Goal: Task Accomplishment & Management: Complete application form

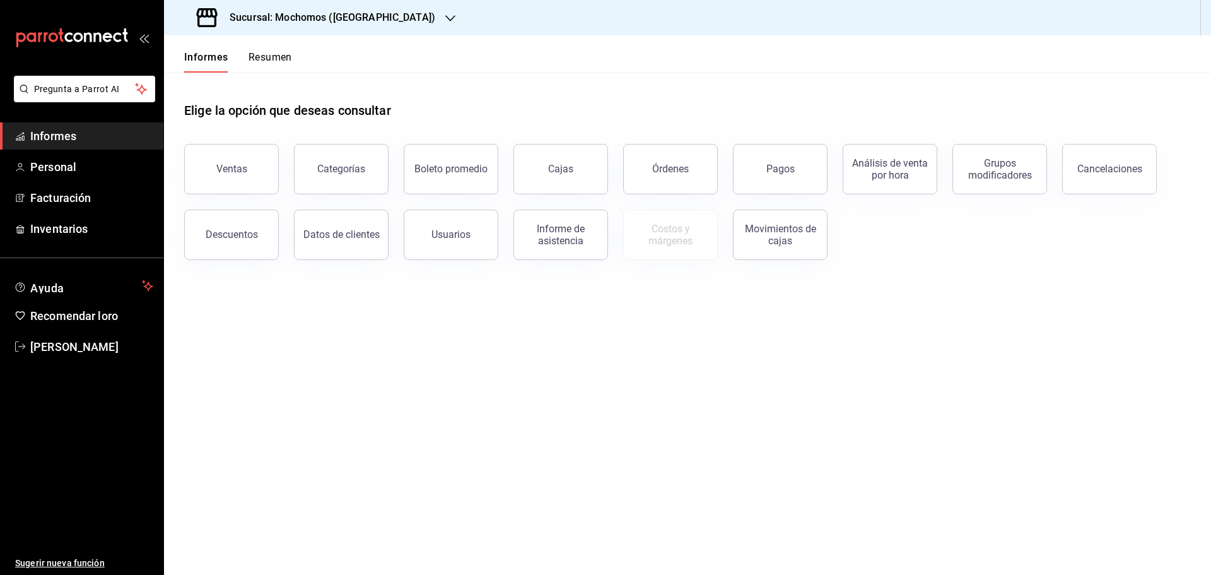
click at [634, 71] on header "Informes Resumen" at bounding box center [687, 53] width 1047 height 37
click at [786, 165] on font "Pagos" at bounding box center [780, 169] width 28 height 12
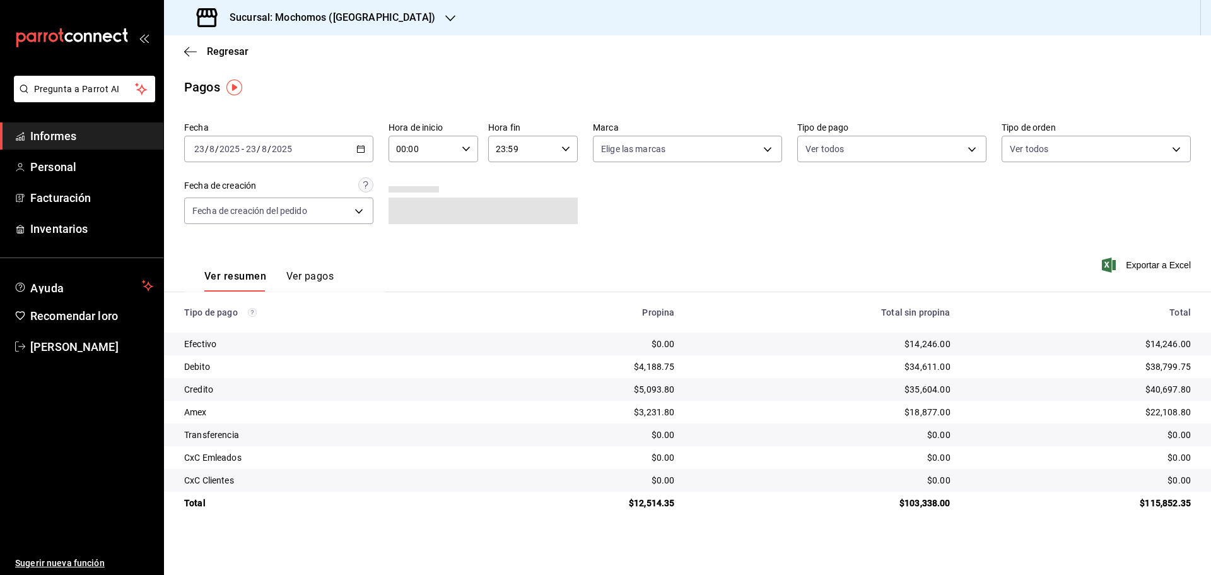
click at [409, 146] on input "00:00" at bounding box center [422, 148] width 68 height 25
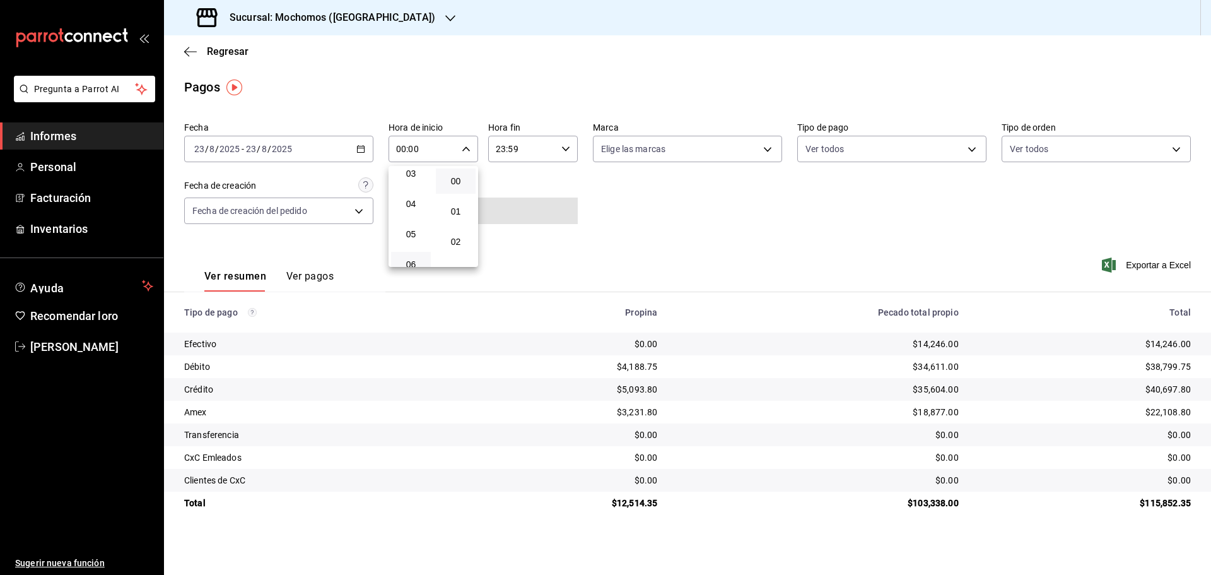
scroll to position [126, 0]
click at [407, 243] on button "06" at bounding box center [411, 236] width 40 height 25
type input "06:00"
click at [803, 178] on div at bounding box center [605, 287] width 1211 height 575
click at [773, 563] on main "Regresar Pagos Fecha 2025-08-23 23 / 8 / 2025 - 2025-08-23 23 / 8 / 2025 Hora d…" at bounding box center [687, 304] width 1047 height 539
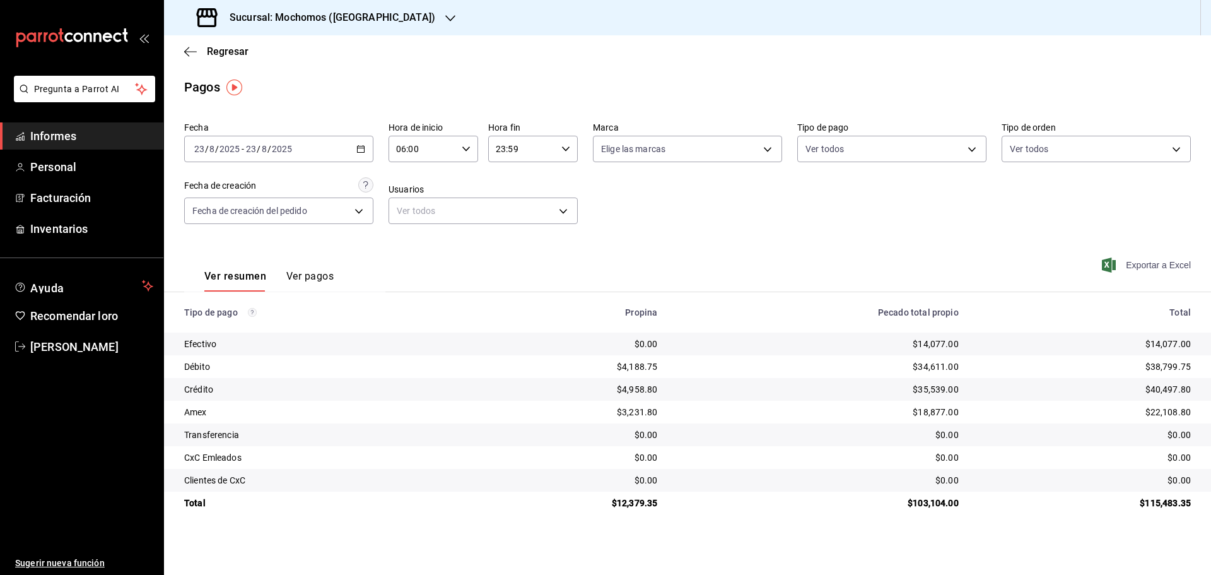
click at [1124, 269] on span "Exportar a Excel" at bounding box center [1147, 264] width 86 height 15
click at [218, 47] on font "Regresar" at bounding box center [228, 51] width 42 height 12
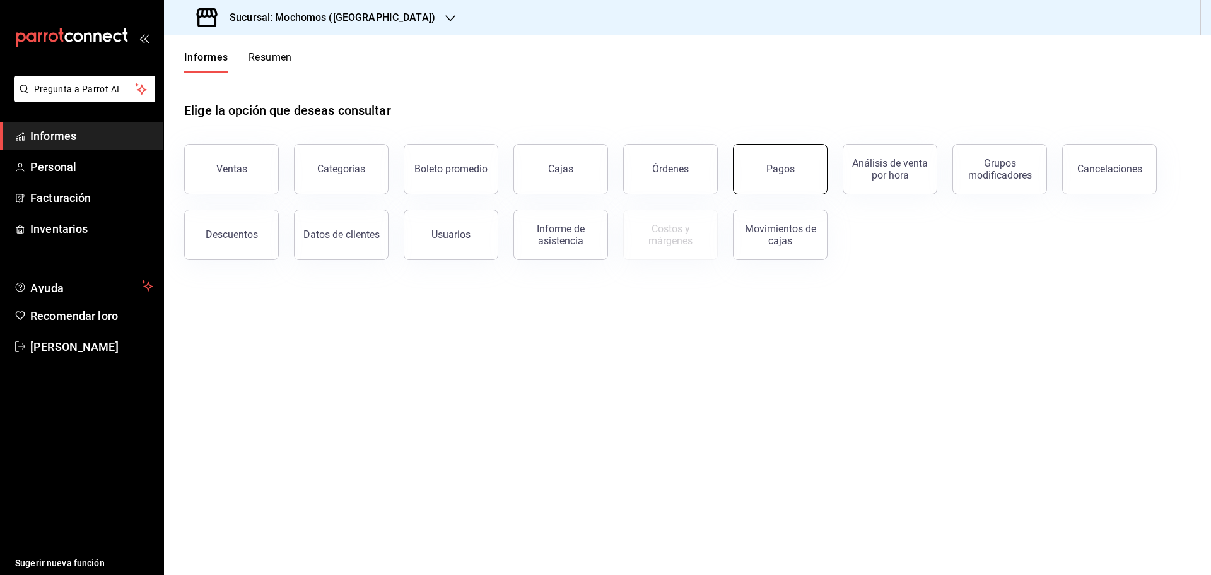
click at [808, 169] on button "Pagos" at bounding box center [780, 169] width 95 height 50
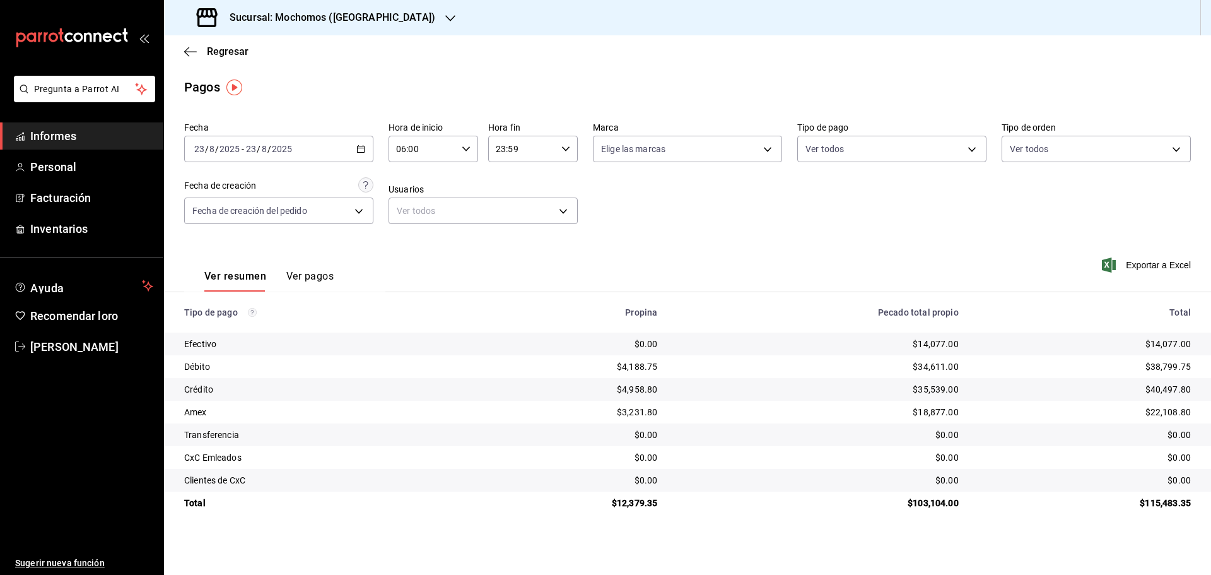
click at [467, 150] on icon "button" at bounding box center [466, 148] width 9 height 9
click at [414, 189] on button "06" at bounding box center [411, 180] width 40 height 25
click at [1178, 262] on div at bounding box center [605, 287] width 1211 height 575
click at [1157, 266] on font "Exportar a Excel" at bounding box center [1158, 265] width 65 height 10
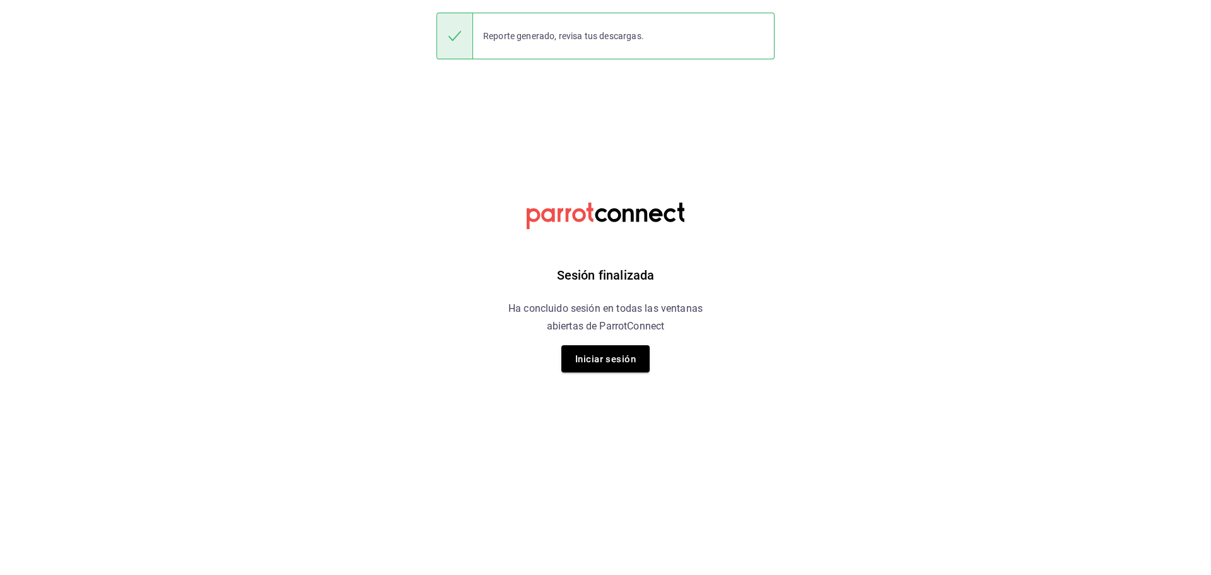
click at [615, 372] on div "Sesión finalizada Ha concluido sesión en todas las ventanas abiertas de ParrotC…" at bounding box center [605, 287] width 318 height 575
click at [615, 366] on font "Iniciar sesión" at bounding box center [605, 358] width 61 height 17
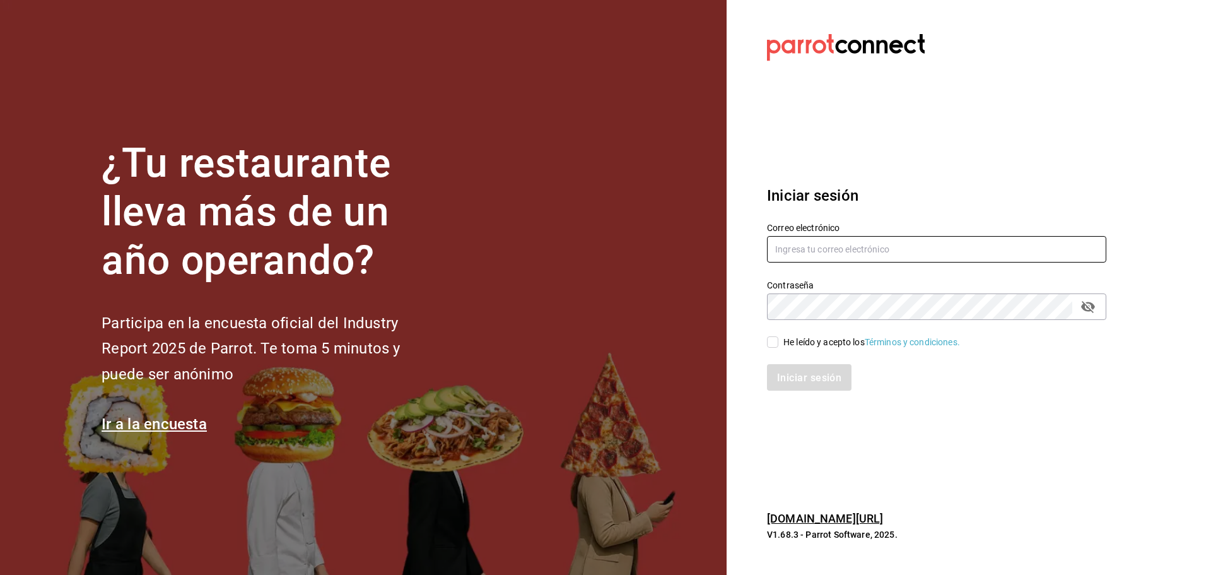
type input "uziel.hernandez@grupocosteno.com"
click at [771, 344] on input "He leído y acepto los Términos y condiciones." at bounding box center [772, 341] width 11 height 11
checkbox input "true"
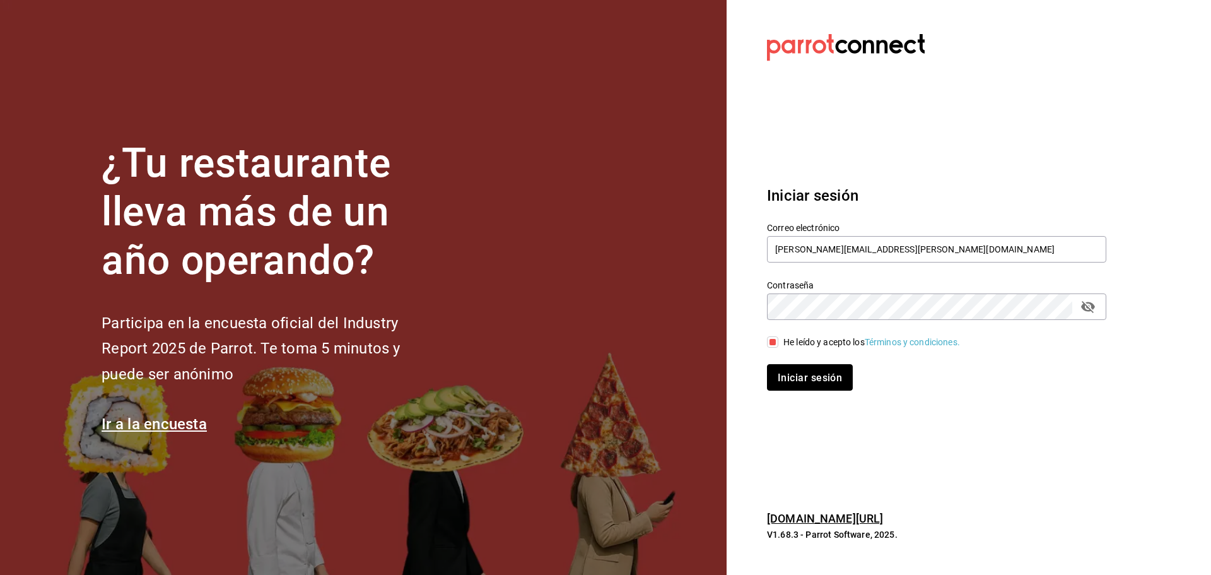
drag, startPoint x: 816, startPoint y: 383, endPoint x: 828, endPoint y: 394, distance: 16.1
click at [817, 384] on button "Iniciar sesión" at bounding box center [810, 377] width 86 height 26
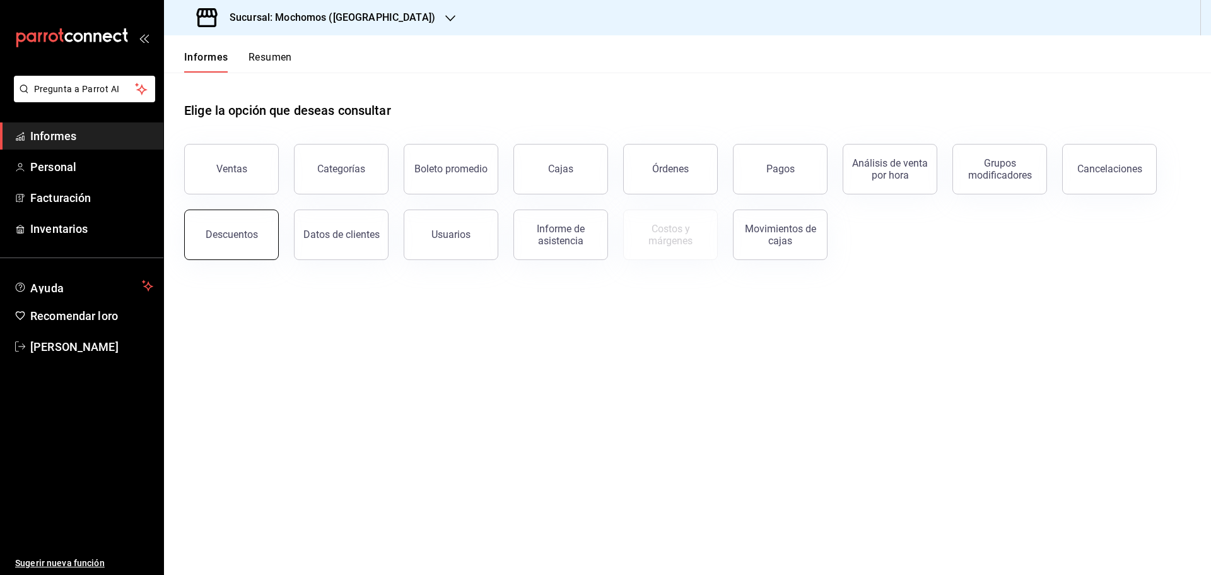
click at [255, 253] on button "Descuentos" at bounding box center [231, 234] width 95 height 50
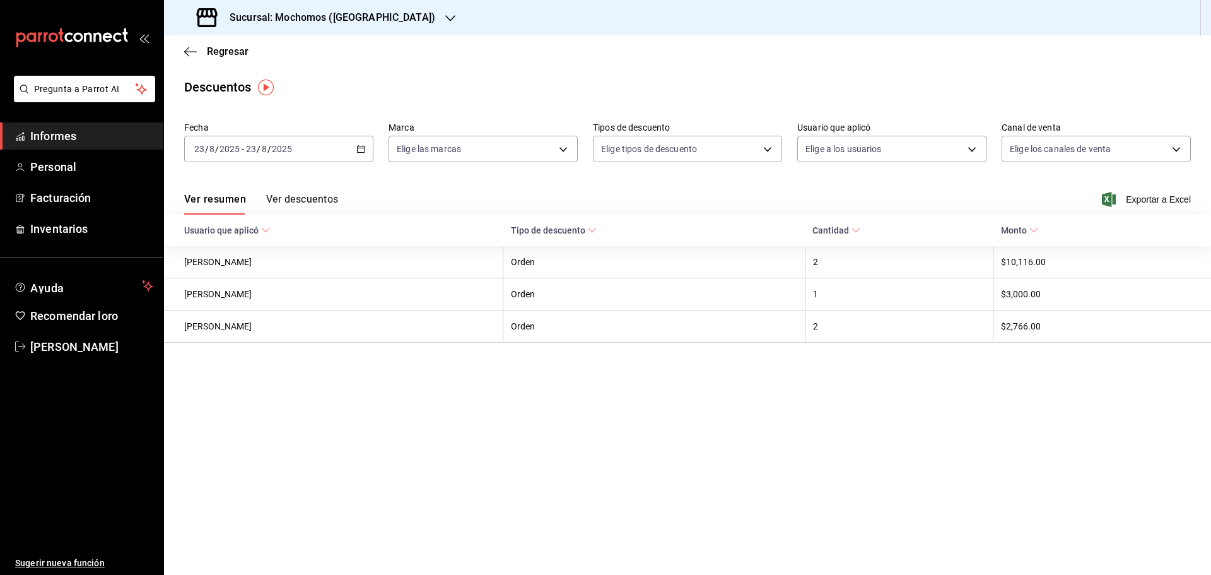
click at [285, 201] on font "Ver descuentos" at bounding box center [302, 199] width 72 height 12
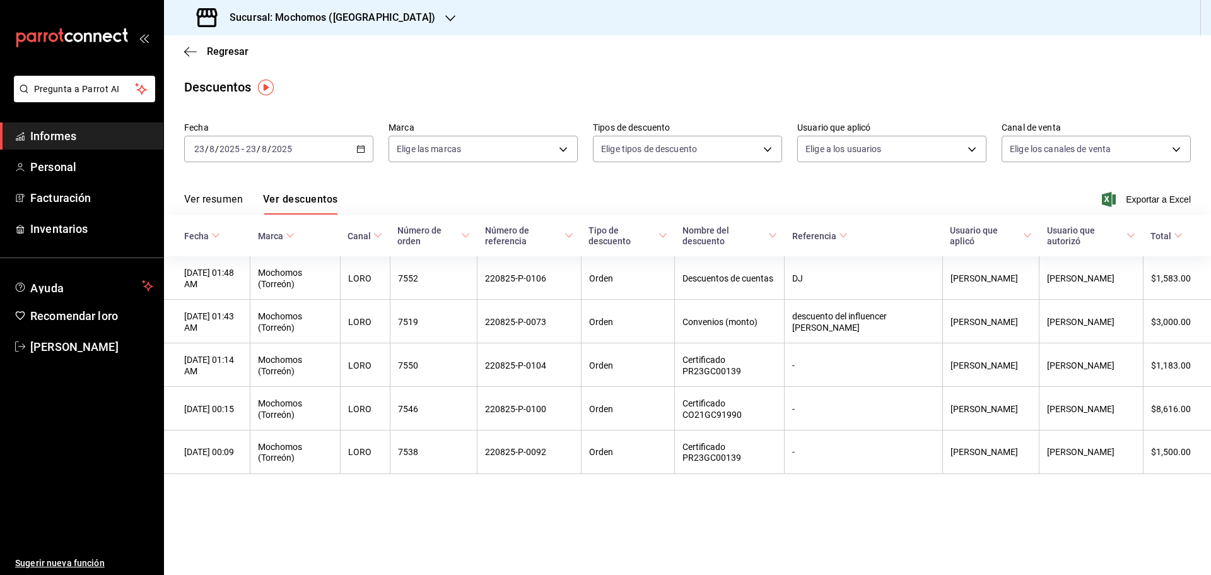
click at [215, 199] on font "Ver resumen" at bounding box center [213, 199] width 59 height 12
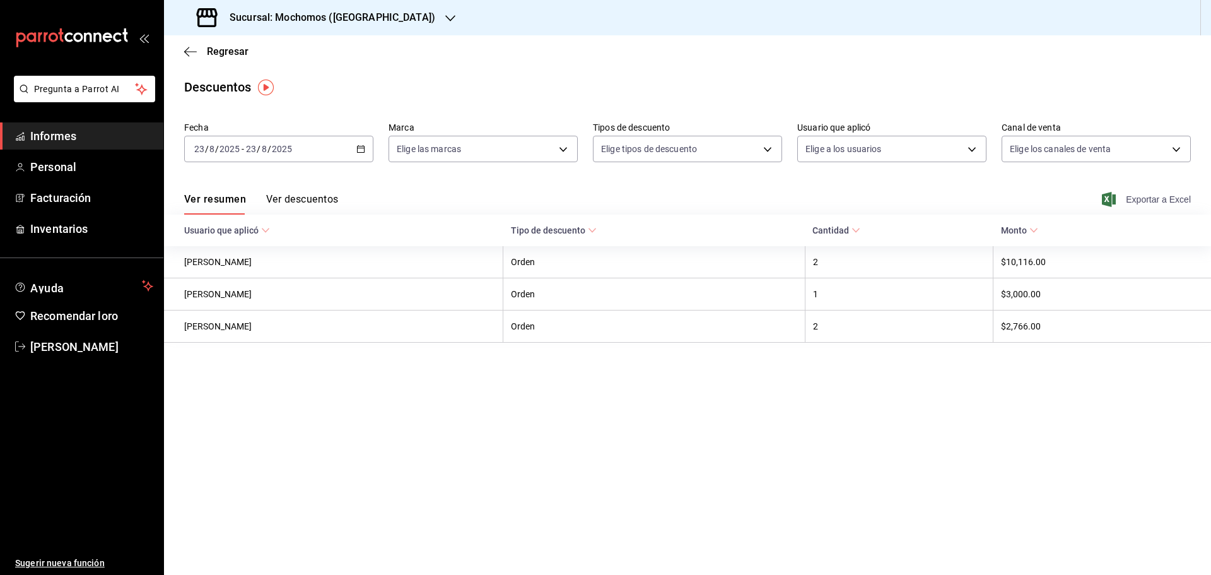
click at [1150, 199] on font "Exportar a Excel" at bounding box center [1158, 199] width 65 height 10
click at [73, 202] on font "Facturación" at bounding box center [60, 197] width 61 height 13
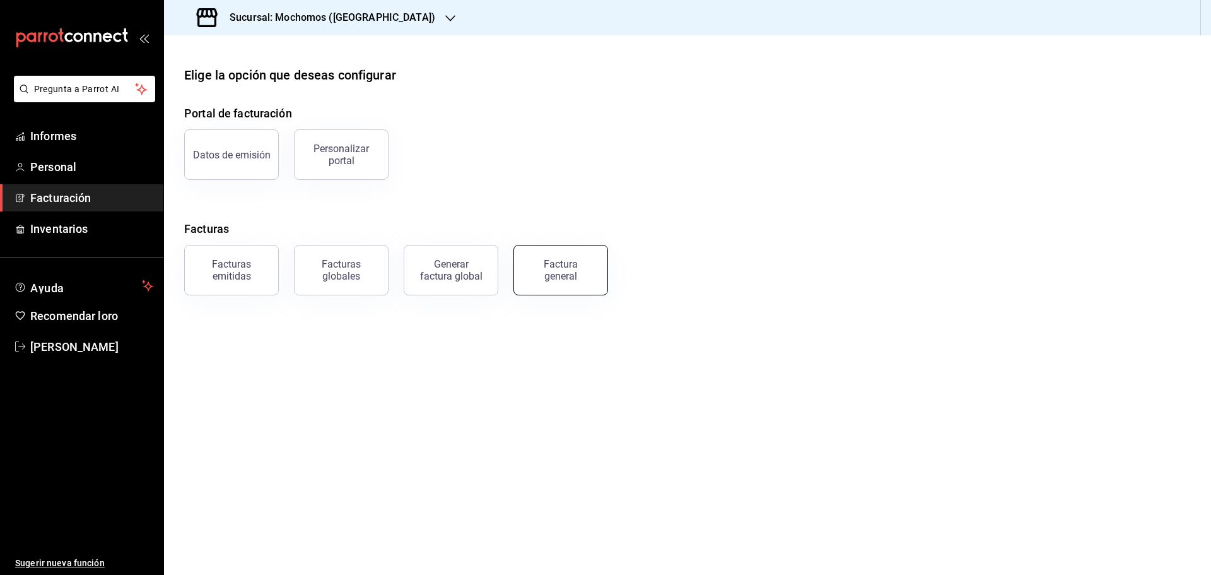
click at [580, 262] on div "Factura general" at bounding box center [560, 270] width 63 height 24
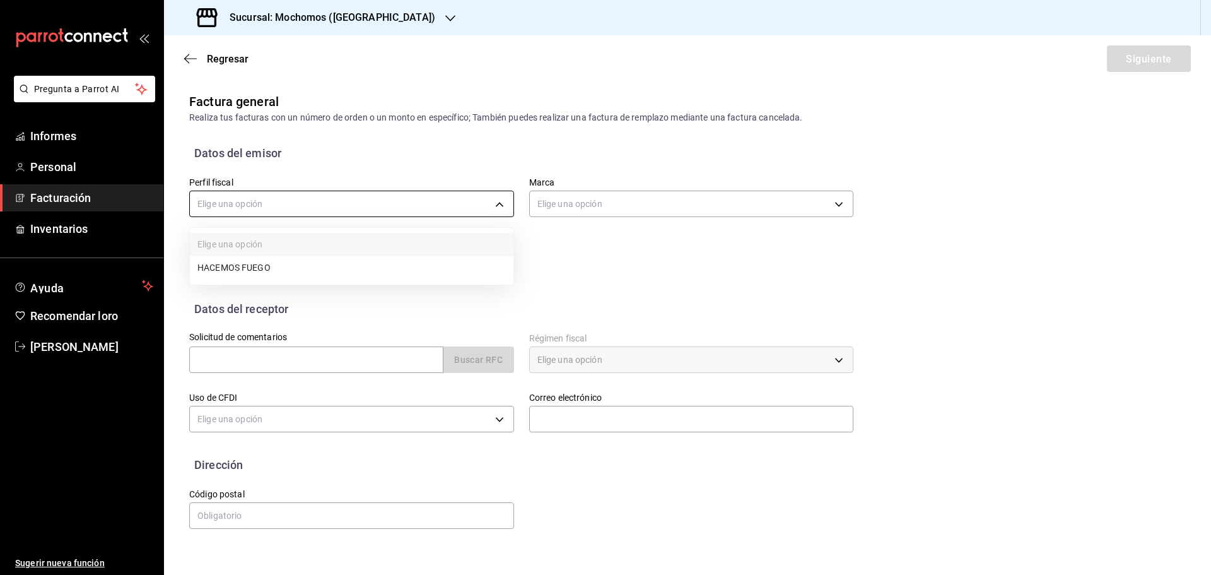
click at [269, 200] on body "Pregunta a Parrot AI Informes Personal Facturación Inventarios Ayuda Recomendar…" at bounding box center [605, 287] width 1211 height 575
click at [259, 271] on font "HACEMOS FUEGO" at bounding box center [233, 269] width 73 height 10
type input "c46066b3-a9ad-4c13-9154-47f80df86098"
type input "c8544d00-0077-49dd-9e07-f6fffff65e49"
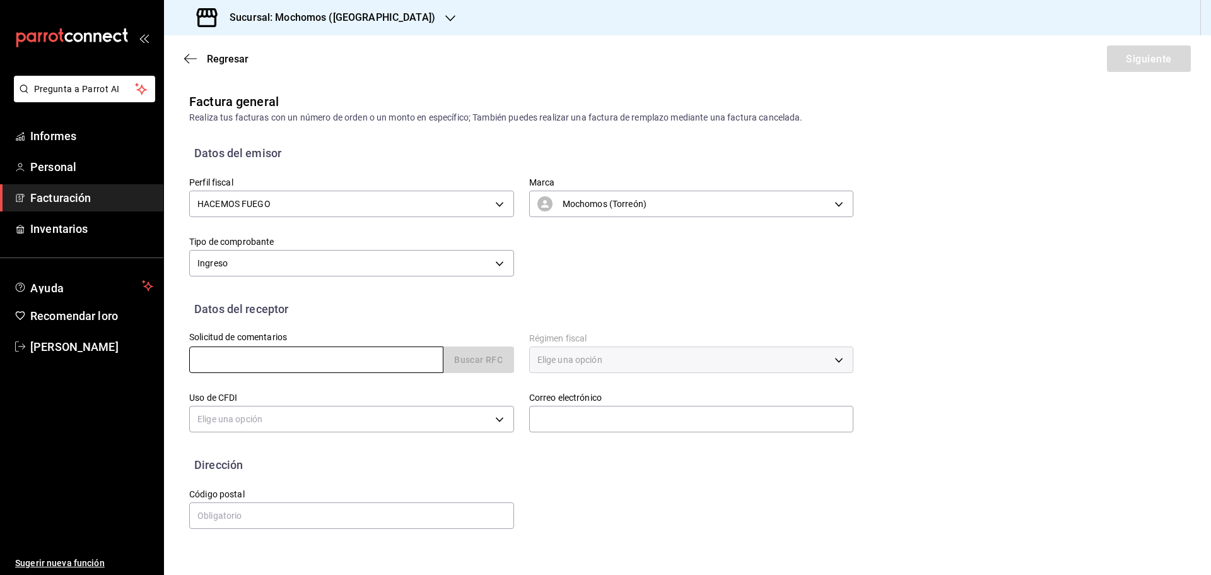
click at [257, 353] on input "text" at bounding box center [316, 359] width 254 height 26
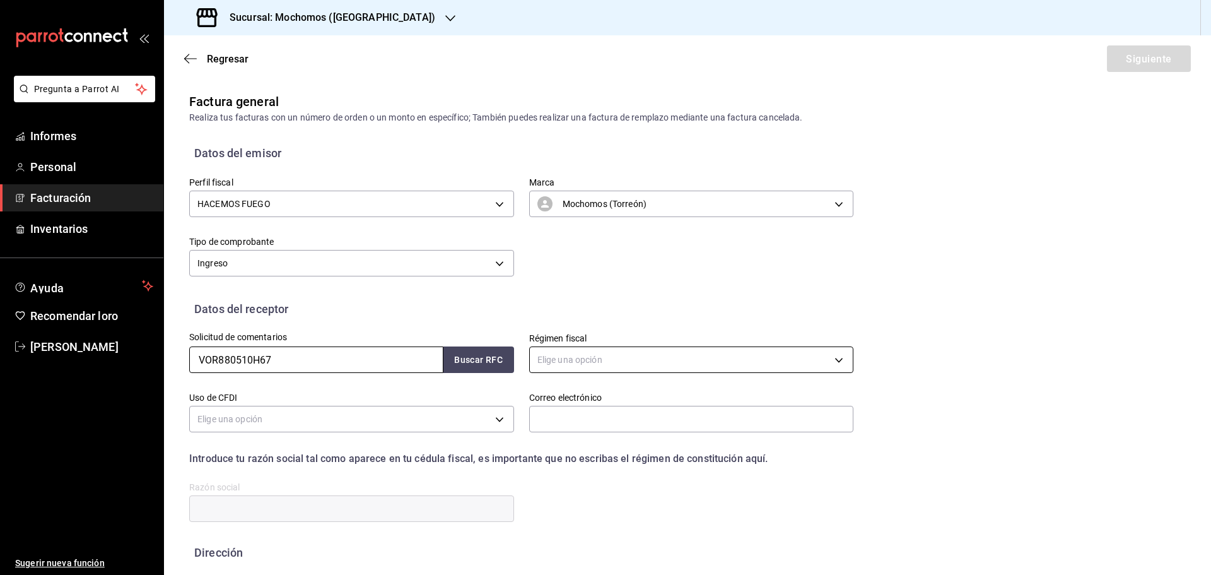
type input "VOR880510H67"
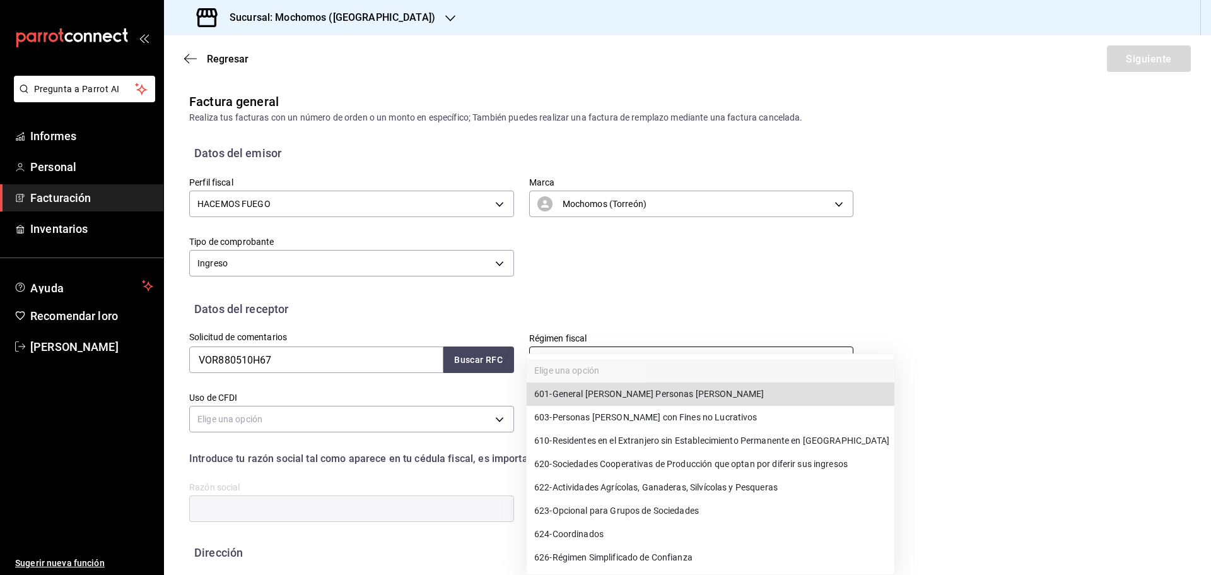
click at [670, 361] on body "Pregunta a Parrot AI Informes Personal Facturación Inventarios Ayuda Recomendar…" at bounding box center [605, 287] width 1211 height 575
click at [687, 399] on font "General [PERSON_NAME] Personas [PERSON_NAME]" at bounding box center [658, 394] width 212 height 10
type input "601"
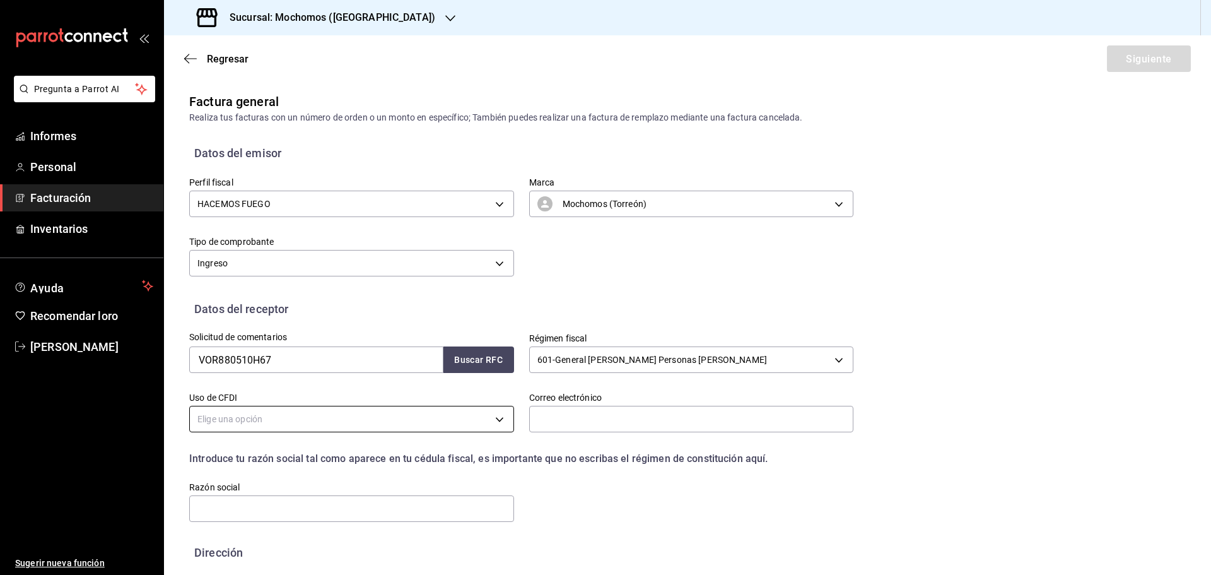
click at [285, 417] on body "Pregunta a Parrot AI Informes Personal Facturación Inventarios Ayuda Recomendar…" at bounding box center [605, 287] width 1211 height 575
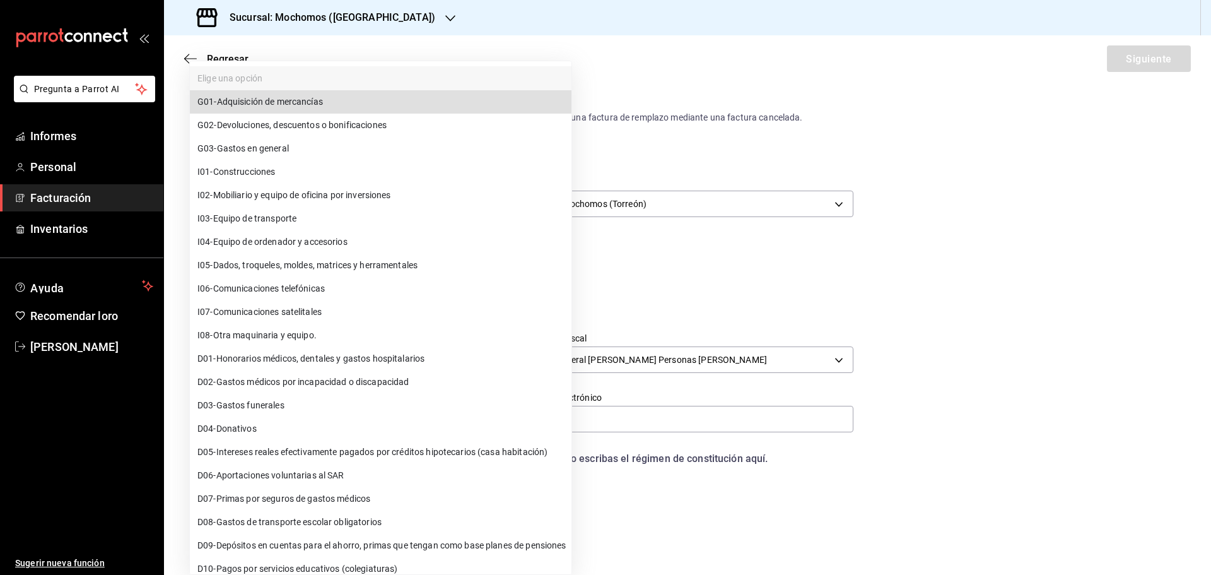
click at [337, 153] on li "G03 - Gastos en general" at bounding box center [381, 148] width 382 height 23
type input "G03"
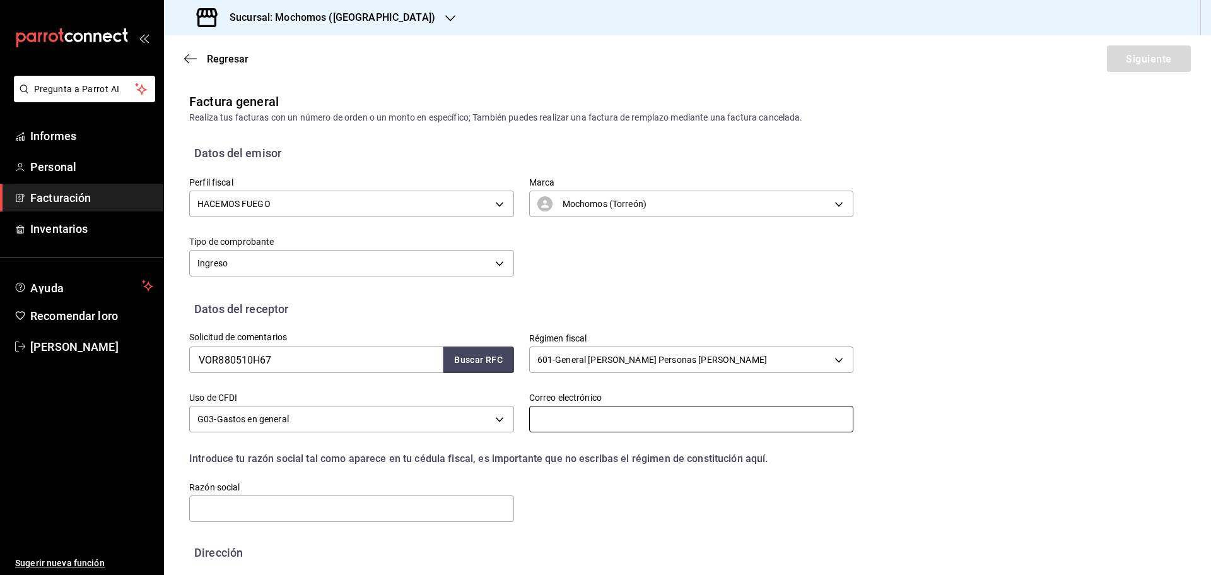
click at [567, 428] on input "text" at bounding box center [691, 418] width 325 height 26
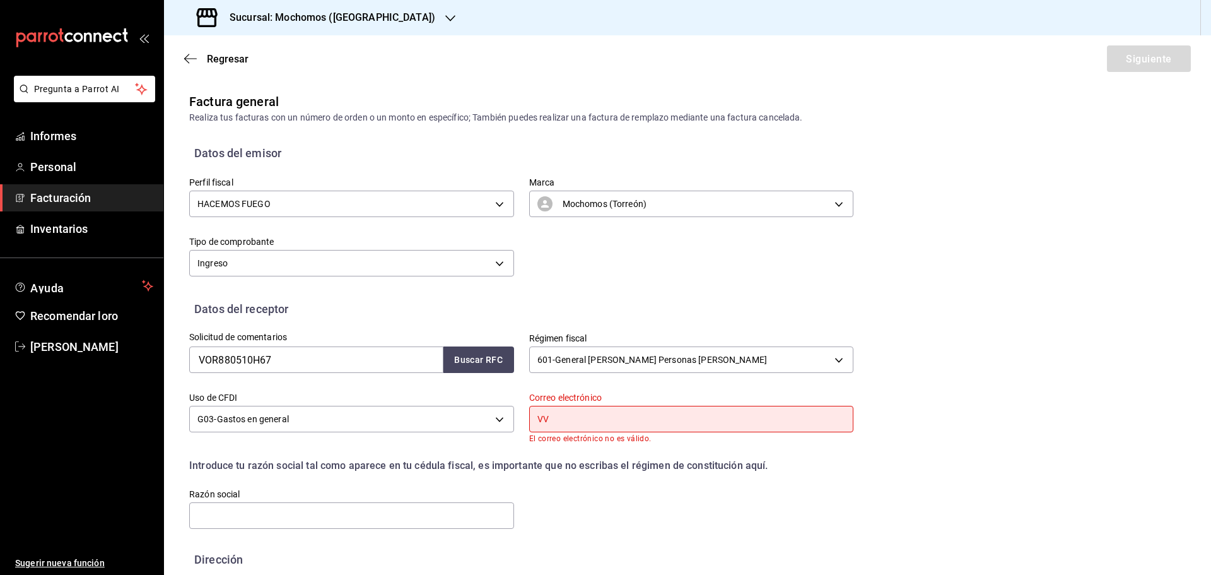
type input "V"
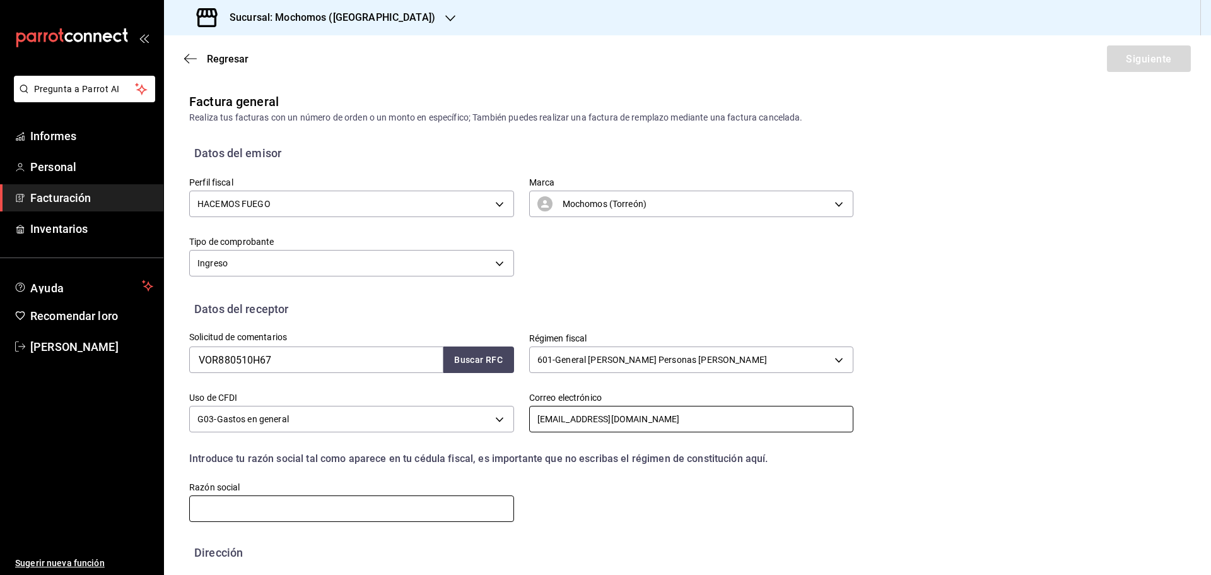
type input "[EMAIL_ADDRESS][DOMAIN_NAME]"
click at [412, 510] on input "text" at bounding box center [351, 508] width 325 height 26
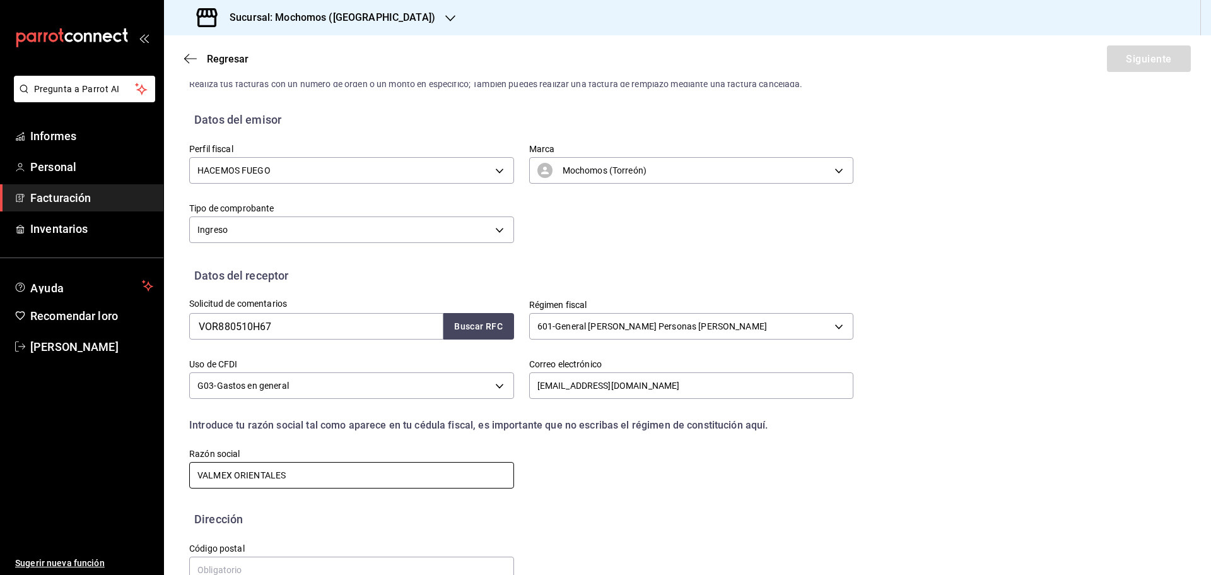
scroll to position [64, 0]
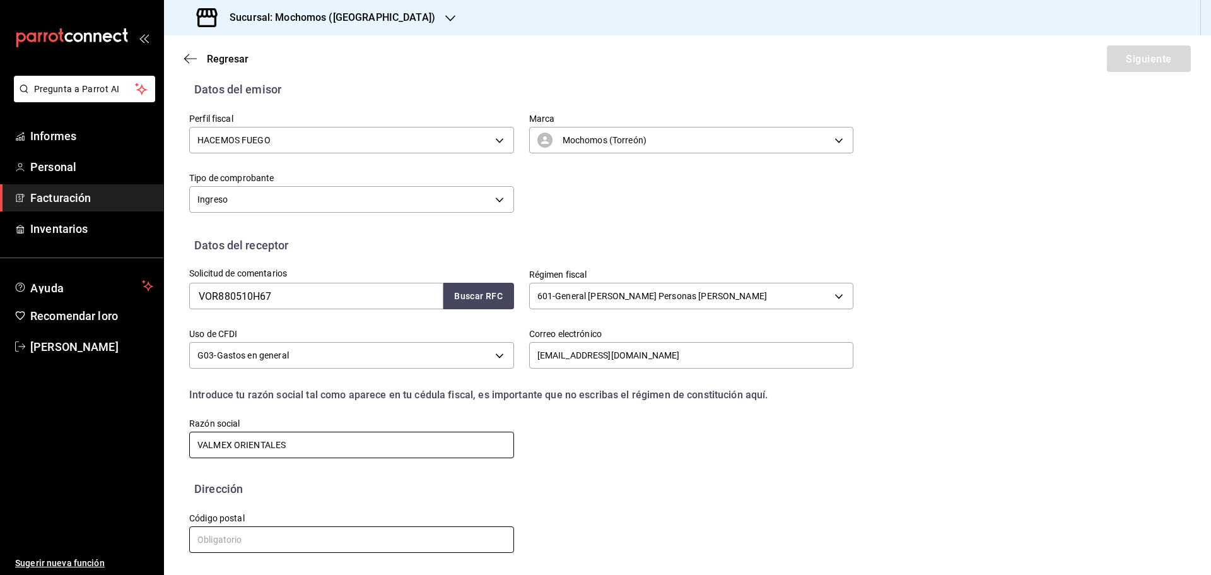
type input "VALMEX ORIENTALES"
click at [287, 534] on input "text" at bounding box center [351, 539] width 325 height 26
type input "02300"
click at [1158, 66] on button "Siguiente" at bounding box center [1149, 58] width 84 height 26
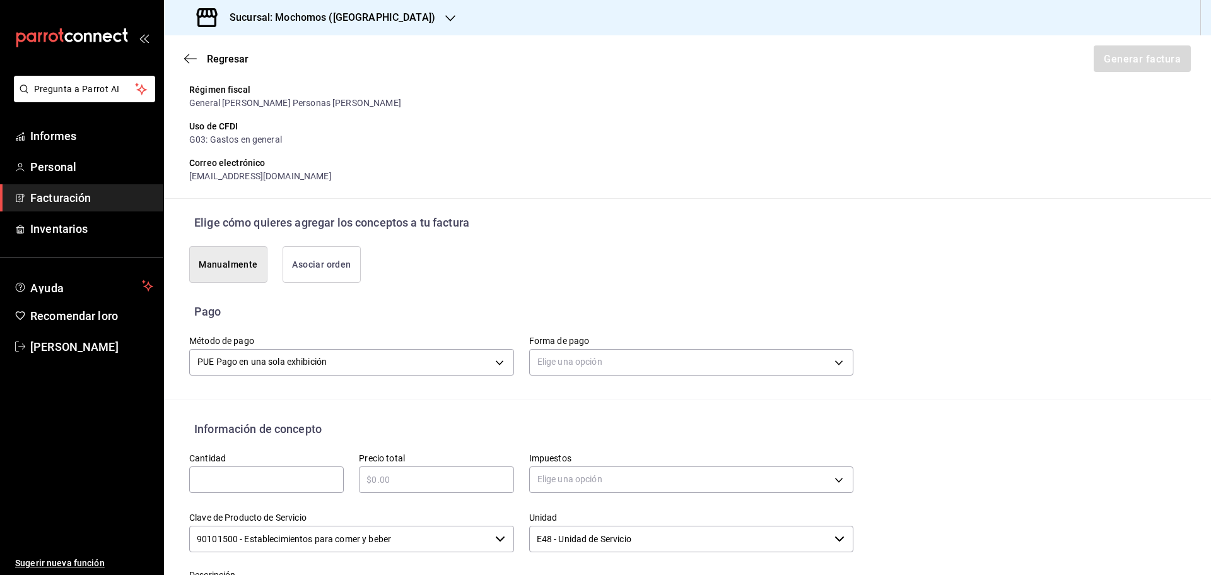
scroll to position [162, 0]
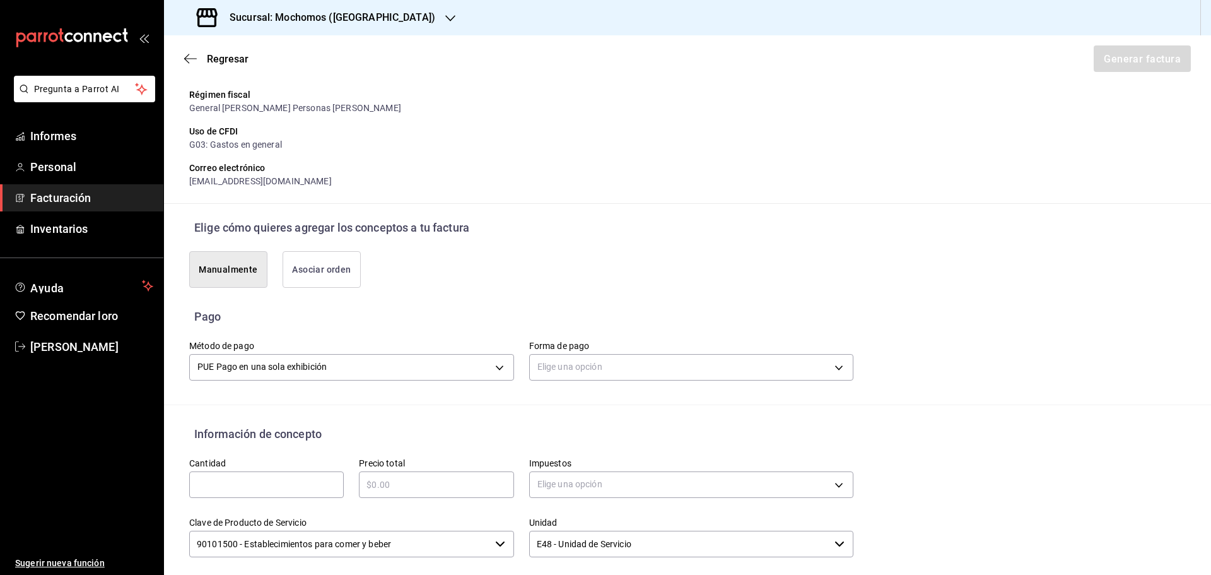
click at [327, 272] on font "Asociar orden" at bounding box center [321, 269] width 59 height 10
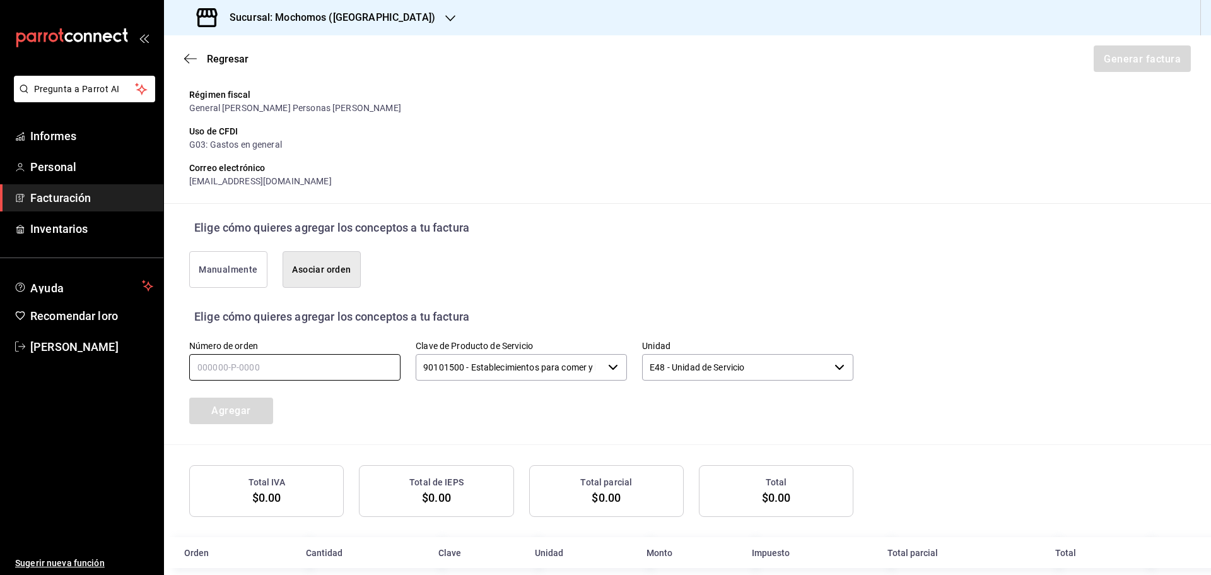
click at [242, 371] on input "text" at bounding box center [294, 367] width 211 height 26
type input "230825-p-0045"
click at [247, 419] on button "Agregar" at bounding box center [231, 410] width 84 height 26
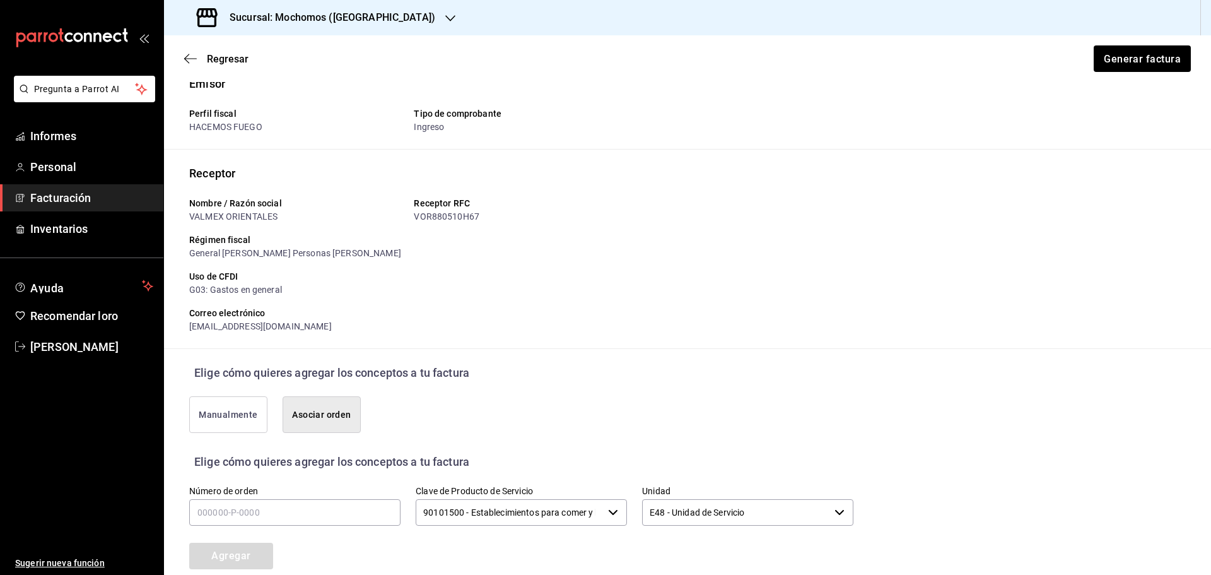
scroll to position [0, 0]
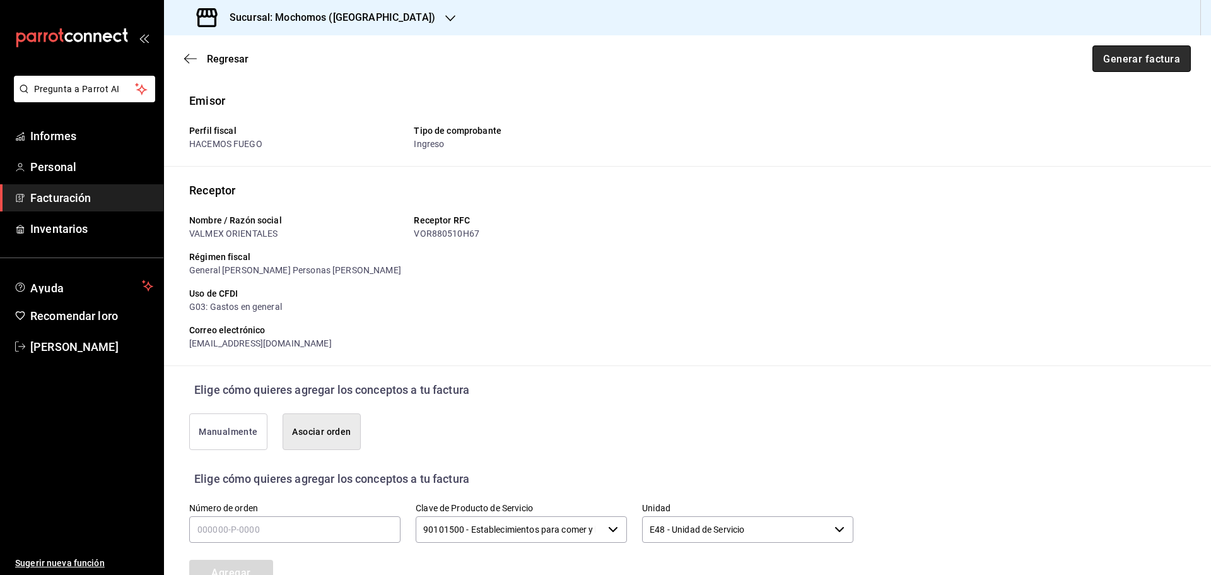
click at [1115, 56] on font "Generar factura" at bounding box center [1141, 58] width 77 height 12
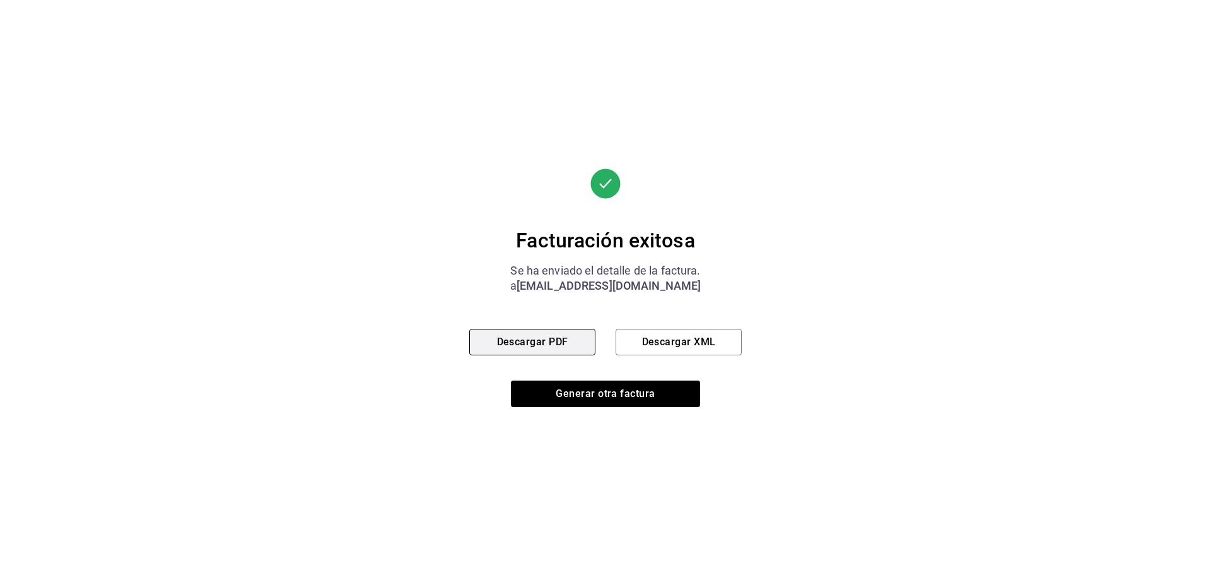
click at [566, 341] on font "Descargar PDF" at bounding box center [532, 341] width 71 height 12
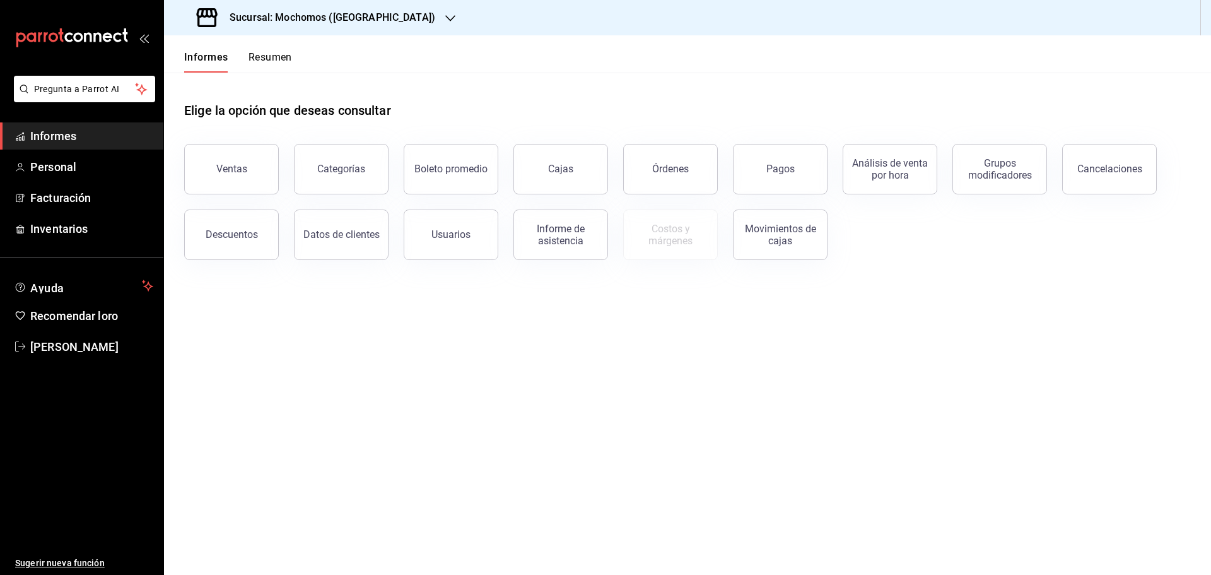
click at [254, 64] on button "Resumen" at bounding box center [270, 61] width 44 height 22
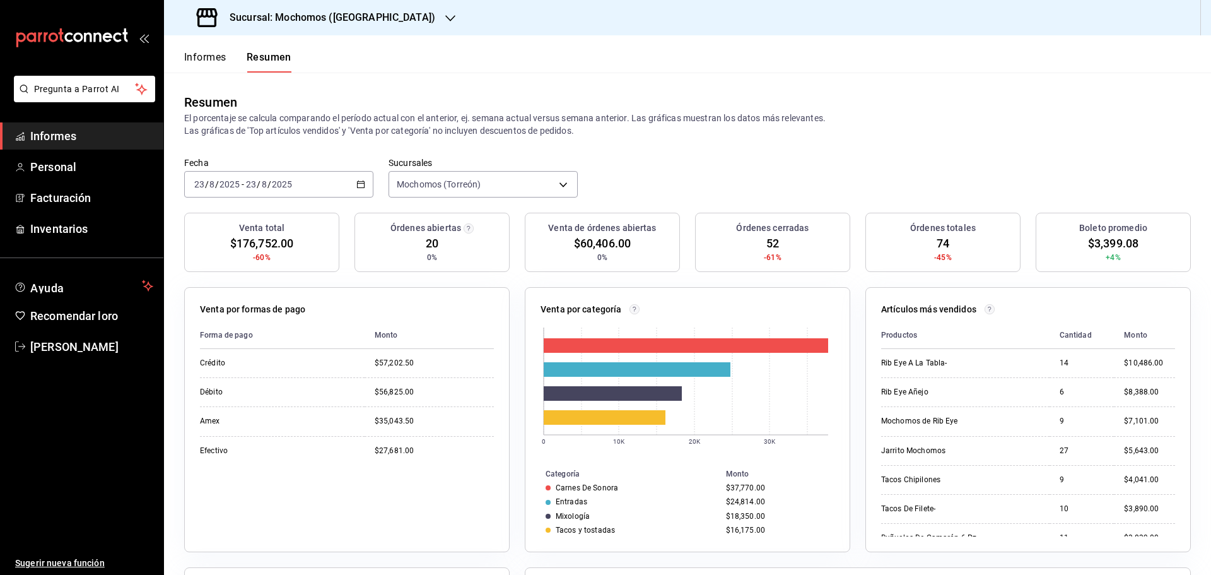
click at [207, 61] on font "Informes" at bounding box center [205, 57] width 42 height 12
